Goal: Information Seeking & Learning: Learn about a topic

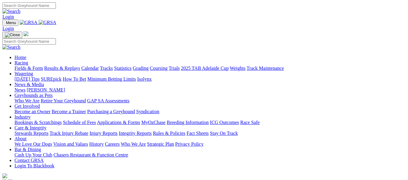
click at [28, 60] on link "Racing" at bounding box center [21, 62] width 14 height 5
click at [35, 66] on link "Fields & Form" at bounding box center [28, 68] width 28 height 5
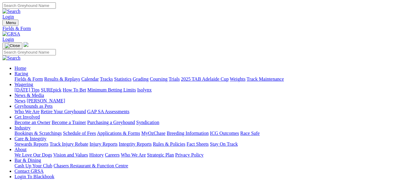
drag, startPoint x: 222, startPoint y: 122, endPoint x: 280, endPoint y: 123, distance: 57.7
drag, startPoint x: 280, startPoint y: 123, endPoint x: 287, endPoint y: 136, distance: 15.1
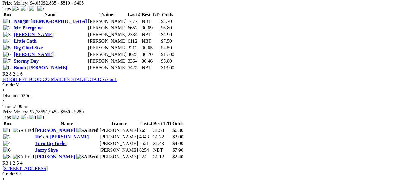
scroll to position [358, 0]
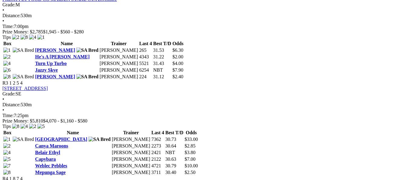
scroll to position [437, 0]
